Goal: Task Accomplishment & Management: Manage account settings

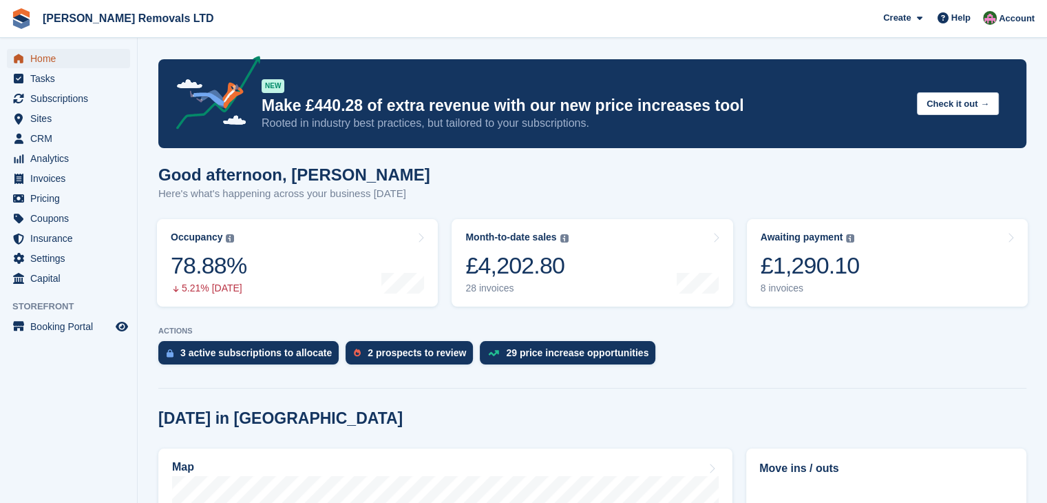
click at [41, 60] on span "Home" at bounding box center [71, 58] width 83 height 19
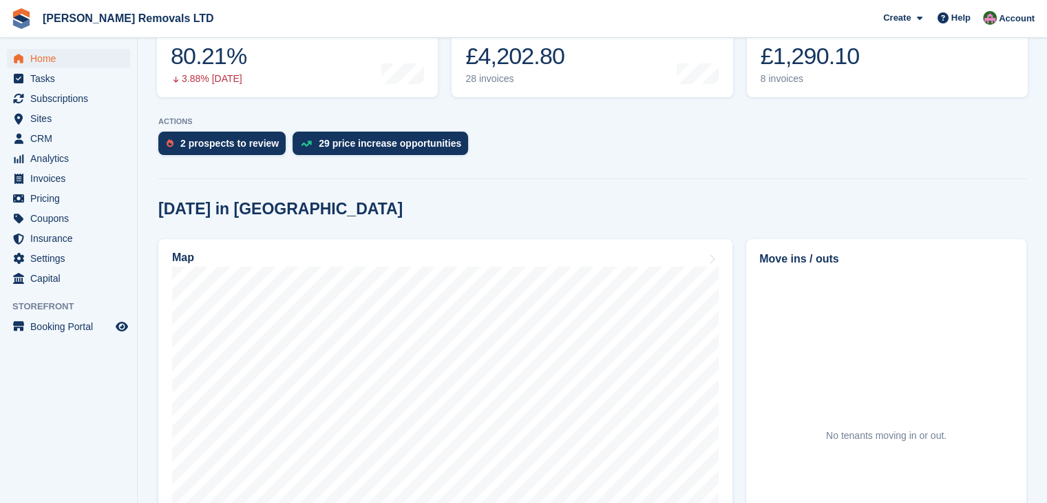
scroll to position [275, 0]
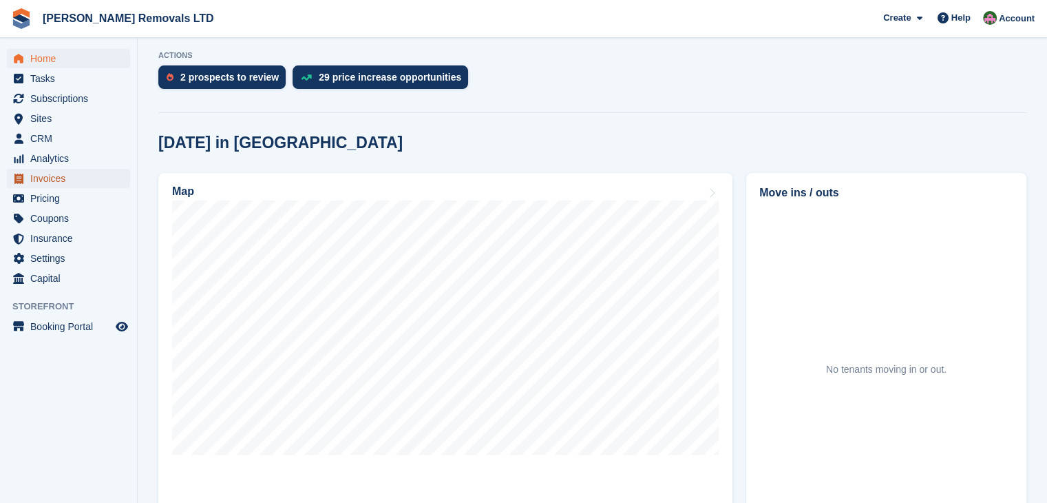
click at [34, 173] on span "Invoices" at bounding box center [71, 178] width 83 height 19
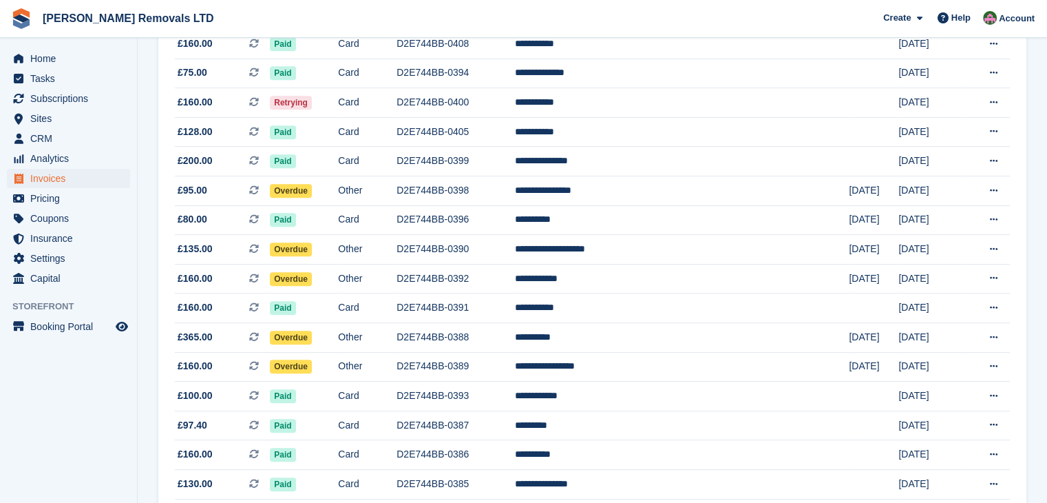
scroll to position [620, 0]
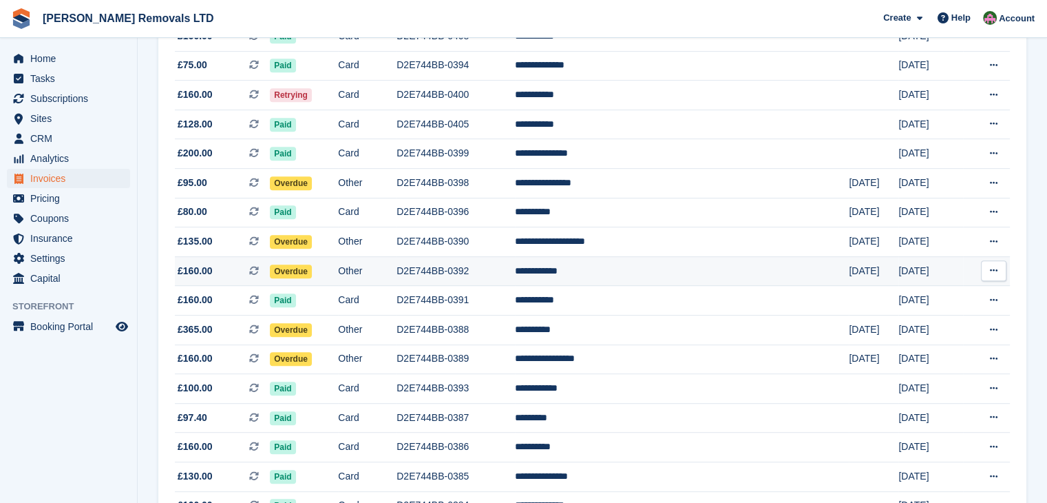
click at [515, 272] on td "D2E744BB-0392" at bounding box center [456, 271] width 118 height 30
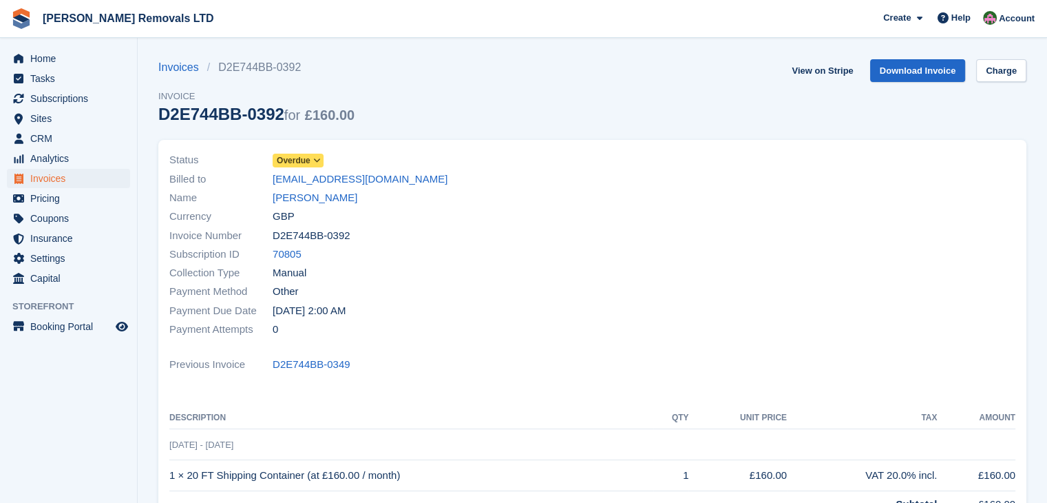
drag, startPoint x: 275, startPoint y: 110, endPoint x: 163, endPoint y: 125, distance: 113.9
click at [163, 125] on div "Invoices D2E744BB-0392 Invoice D2E744BB-0392 for £160.00" at bounding box center [256, 99] width 196 height 81
copy div "D2E744BB-0392"
click at [293, 160] on span "Overdue" at bounding box center [294, 160] width 34 height 12
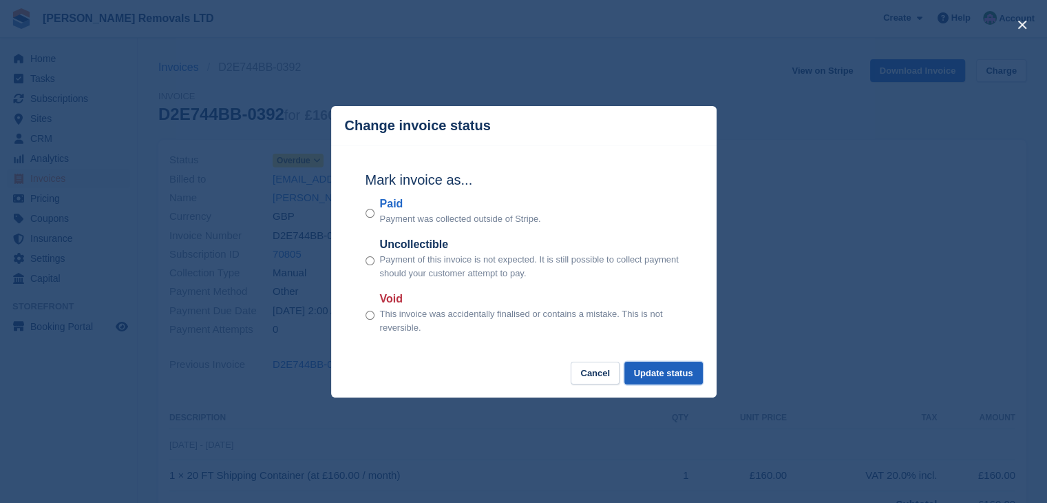
click at [695, 377] on button "Update status" at bounding box center [664, 373] width 79 height 23
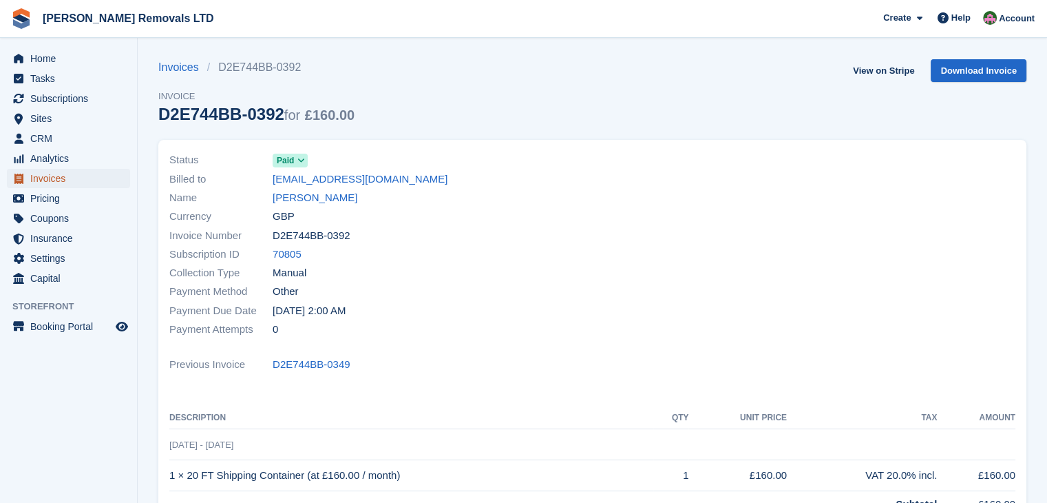
click at [41, 178] on span "Invoices" at bounding box center [71, 178] width 83 height 19
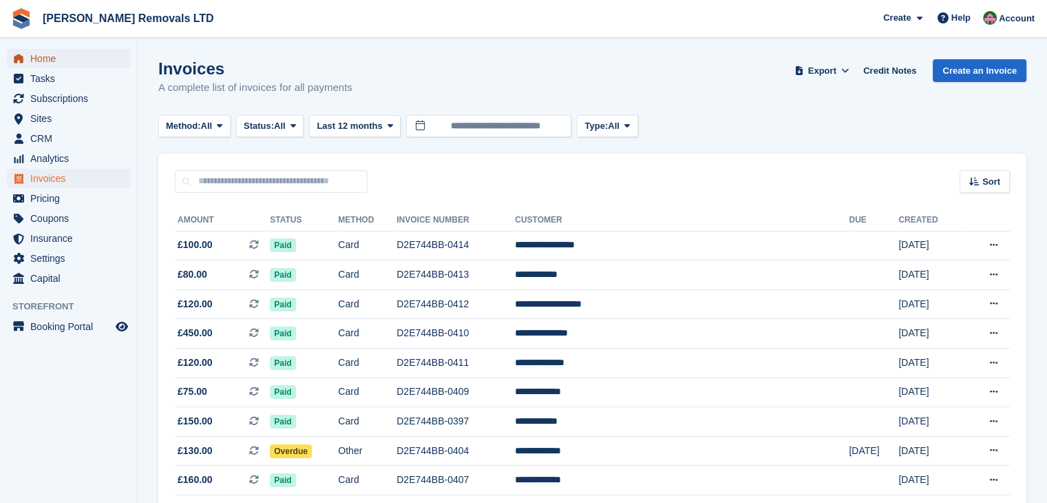
click at [58, 56] on span "Home" at bounding box center [71, 58] width 83 height 19
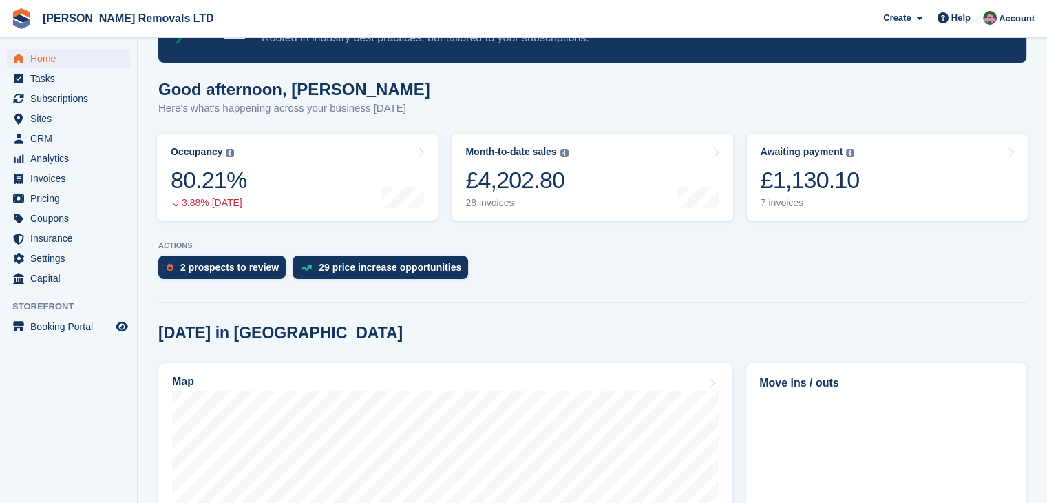
scroll to position [69, 0]
